Goal: Task Accomplishment & Management: Manage account settings

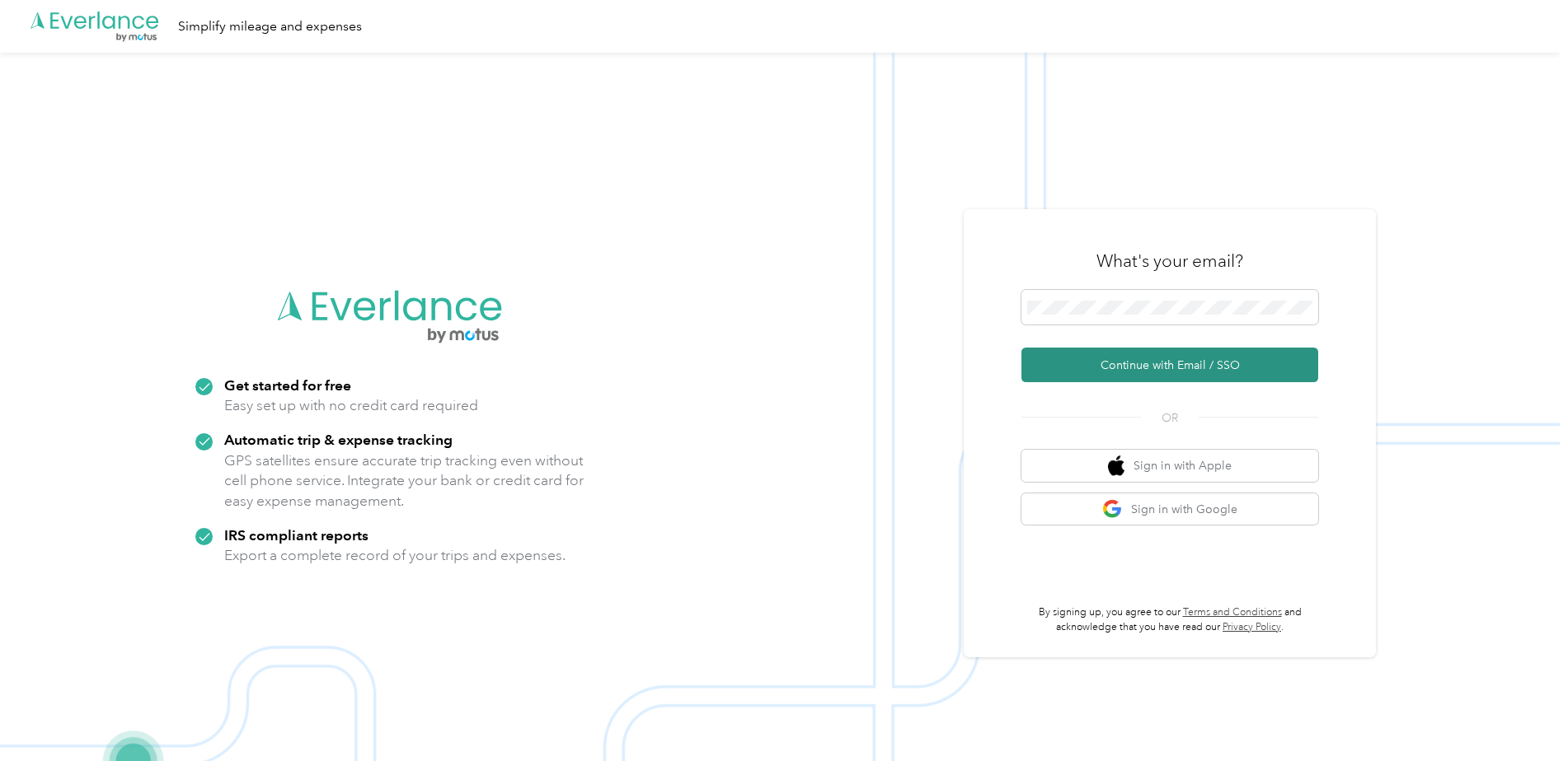
click at [1190, 364] on button "Continue with Email / SSO" at bounding box center [1169, 364] width 297 height 34
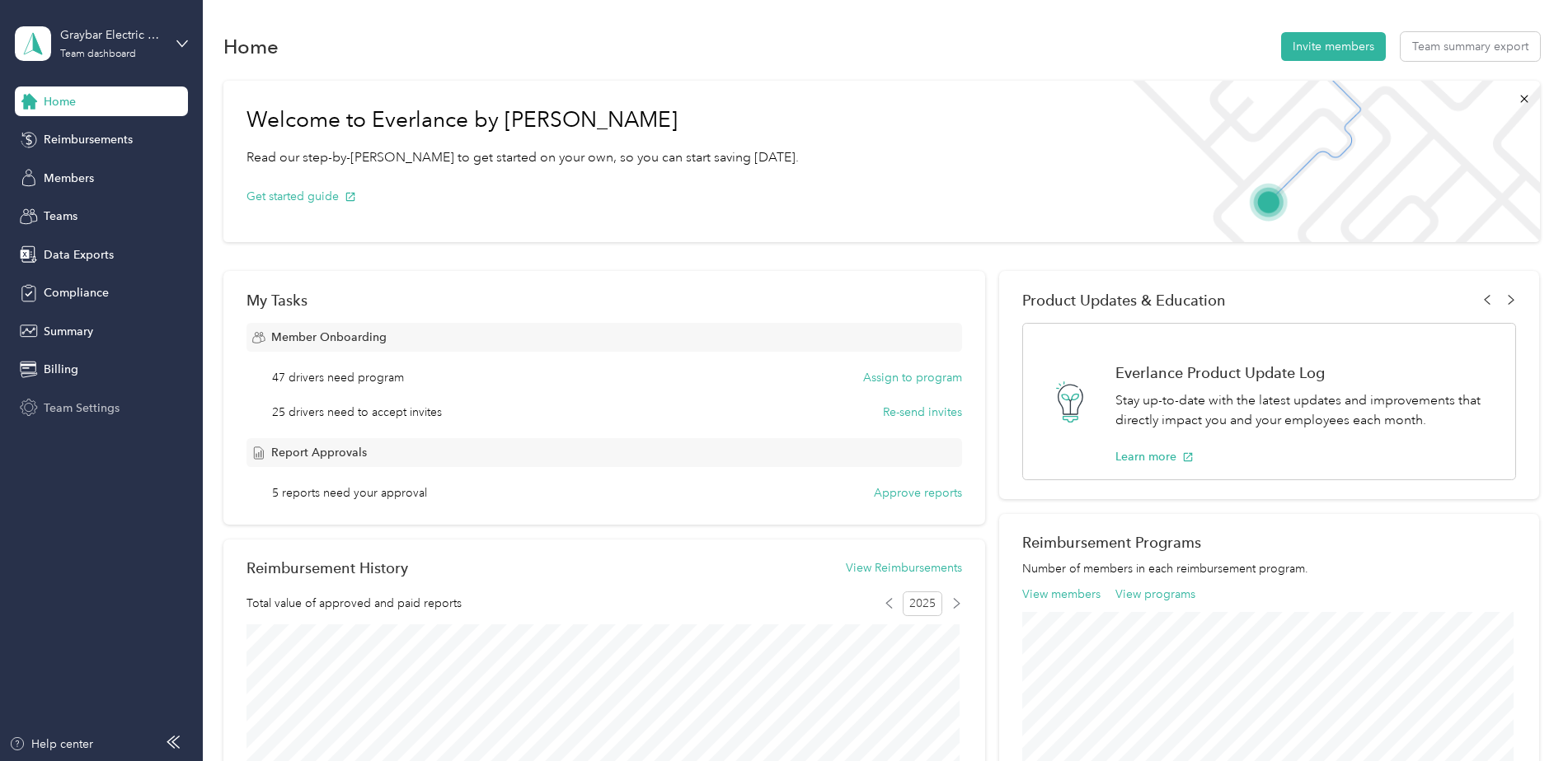
click at [53, 403] on span "Team Settings" at bounding box center [81, 408] width 76 height 18
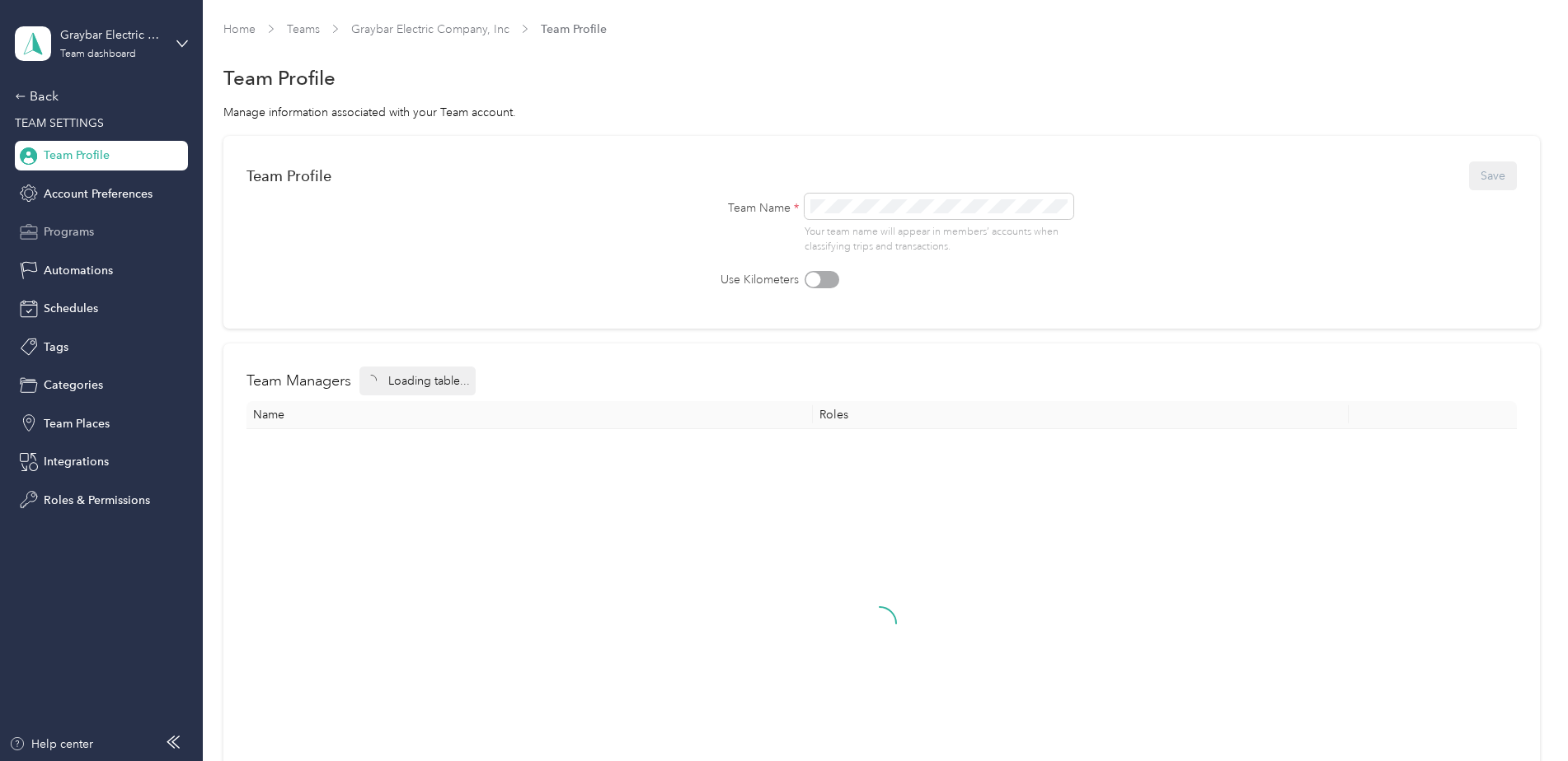
click at [78, 229] on span "Programs" at bounding box center [68, 232] width 50 height 18
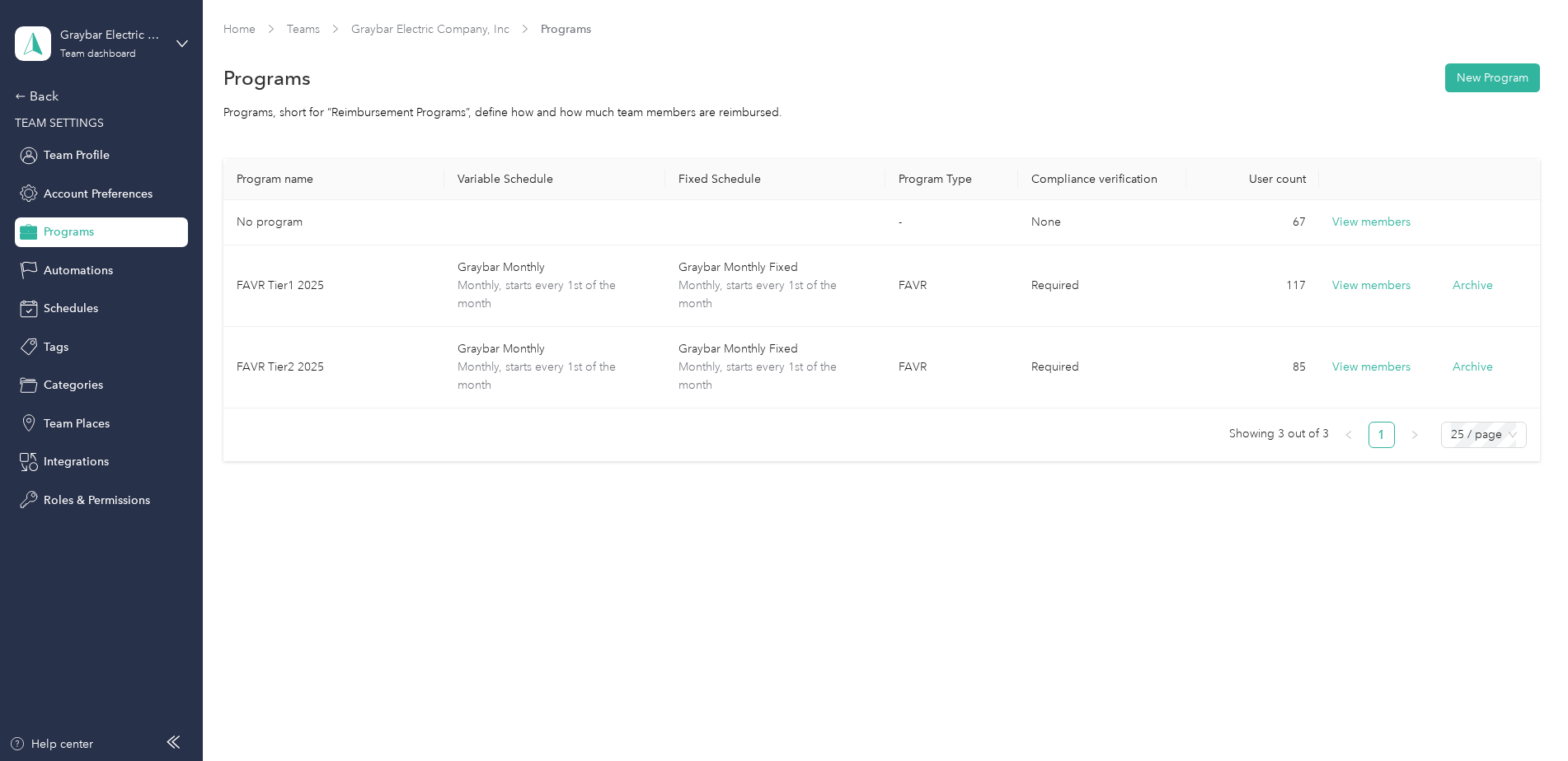
click at [175, 43] on div "Graybar Electric Company, Inc Team dashboard" at bounding box center [101, 43] width 173 height 58
click at [105, 219] on div "You’re signed in as [EMAIL_ADDRESS][DOMAIN_NAME] Team dashboard Personal dashbo…" at bounding box center [188, 152] width 347 height 168
click at [166, 46] on div "Graybar Electric Company, Inc Team dashboard" at bounding box center [101, 43] width 173 height 58
click at [80, 214] on div "Log out" at bounding box center [189, 210] width 324 height 28
